Goal: Find specific page/section

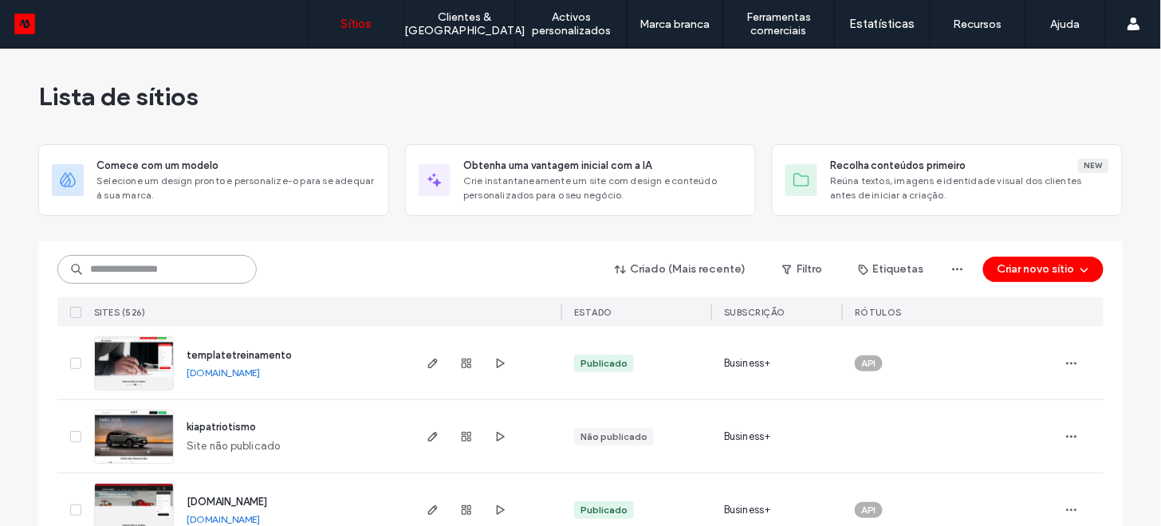
click at [186, 274] on input at bounding box center [156, 269] width 199 height 29
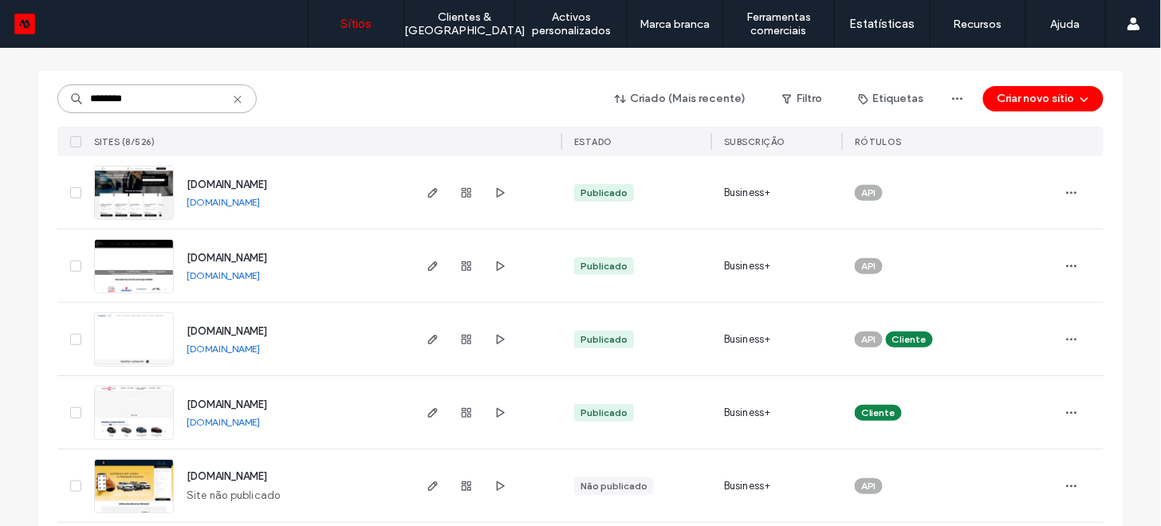
scroll to position [175, 0]
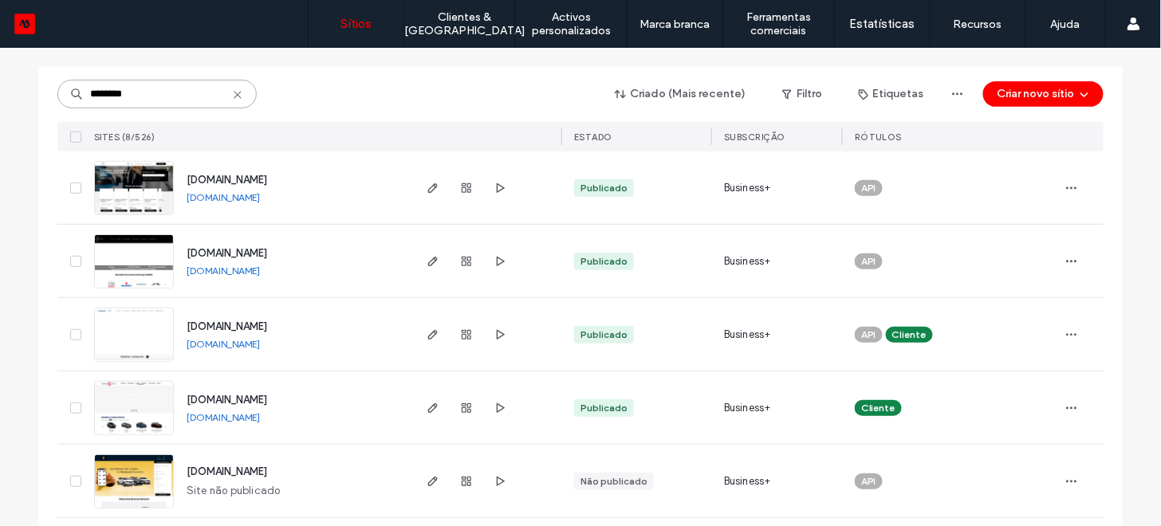
type input "********"
click at [260, 274] on link "[DOMAIN_NAME]" at bounding box center [223, 271] width 73 height 12
click at [258, 273] on link "[DOMAIN_NAME]" at bounding box center [223, 271] width 73 height 12
click at [427, 263] on icon "button" at bounding box center [433, 261] width 13 height 13
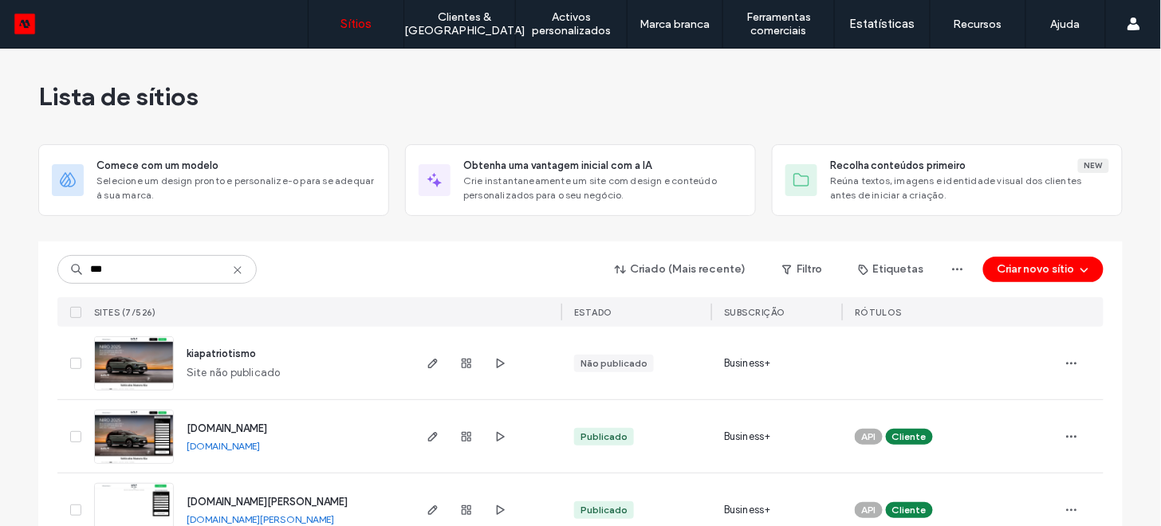
scroll to position [59, 0]
